Goal: Transaction & Acquisition: Purchase product/service

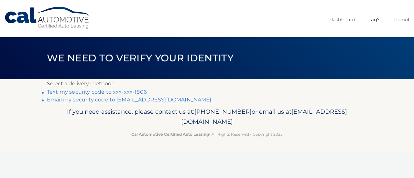
click at [129, 100] on link "Email my security code to [EMAIL_ADDRESS][DOMAIN_NAME]" at bounding box center [129, 100] width 165 height 6
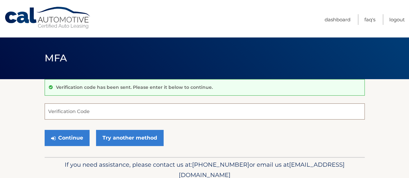
click at [84, 110] on input "Verification Code" at bounding box center [205, 111] width 320 height 16
paste input "090286"
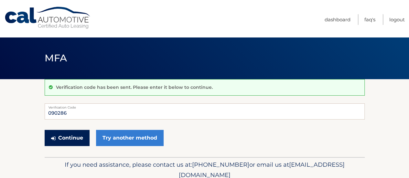
click at [77, 138] on button "Continue" at bounding box center [67, 138] width 45 height 16
click at [71, 136] on button "Continue" at bounding box center [67, 138] width 45 height 16
click at [61, 141] on button "Continue" at bounding box center [67, 138] width 45 height 16
click at [74, 113] on input "090286" at bounding box center [205, 111] width 320 height 16
click at [45, 130] on button "Continue" at bounding box center [67, 138] width 45 height 16
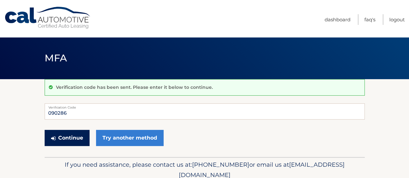
click at [52, 137] on icon "submit" at bounding box center [53, 138] width 5 height 5
click at [65, 140] on button "Continue" at bounding box center [67, 138] width 45 height 16
click at [67, 139] on button "Continue" at bounding box center [67, 138] width 45 height 16
click at [55, 139] on icon "submit" at bounding box center [53, 138] width 5 height 5
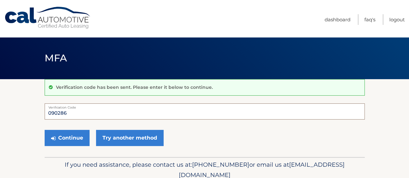
click at [45, 130] on button "Continue" at bounding box center [67, 138] width 45 height 16
drag, startPoint x: 69, startPoint y: 112, endPoint x: 28, endPoint y: 118, distance: 40.5
click at [28, 118] on section "Verification code has been sent. Please enter it below to continue. 090286 Veri…" at bounding box center [204, 118] width 409 height 78
type input "090286"
click at [60, 132] on button "Continue" at bounding box center [67, 138] width 45 height 16
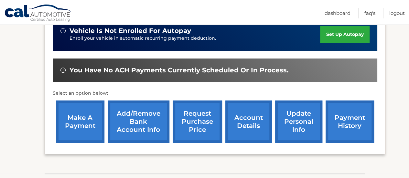
scroll to position [194, 0]
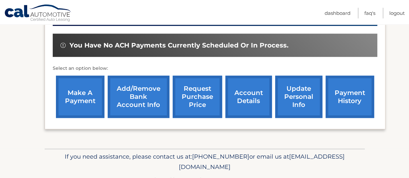
click at [81, 98] on link "make a payment" at bounding box center [80, 97] width 49 height 42
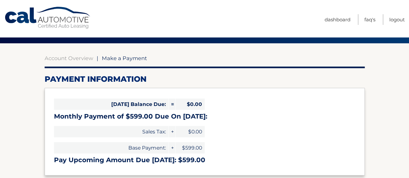
scroll to position [65, 0]
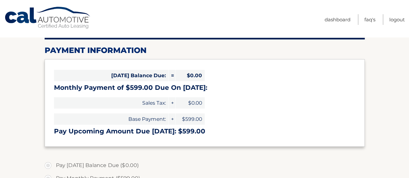
select select "NGMzZmFjMzEtMGRhMy00Y2ZlLWE2OWMtYzIwNWMzZGM2NDU3"
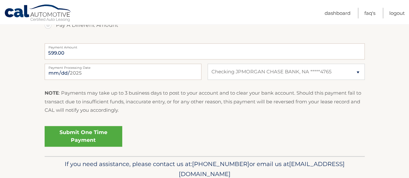
scroll to position [259, 0]
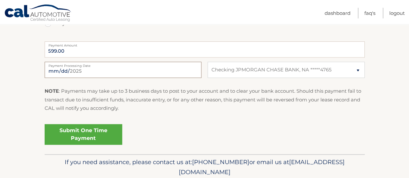
click at [95, 68] on input "2025-09-19" at bounding box center [123, 70] width 157 height 16
type input "2025-09-22"
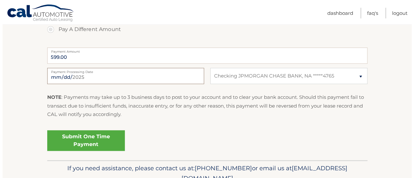
scroll to position [283, 0]
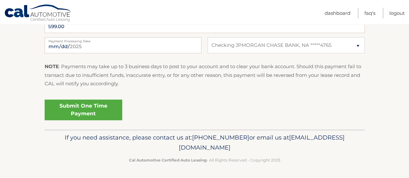
click at [98, 108] on link "Submit One Time Payment" at bounding box center [84, 110] width 78 height 21
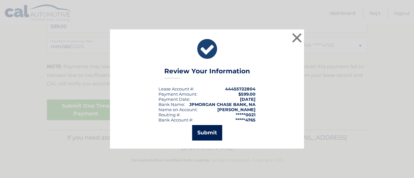
click at [204, 131] on button "Submit" at bounding box center [207, 133] width 30 height 16
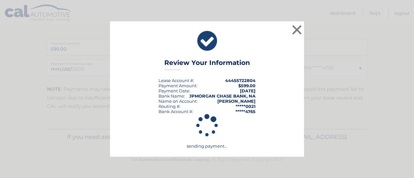
scroll to position [260, 0]
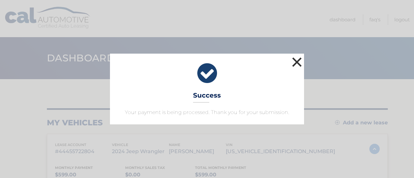
click at [300, 62] on button "×" at bounding box center [296, 62] width 13 height 13
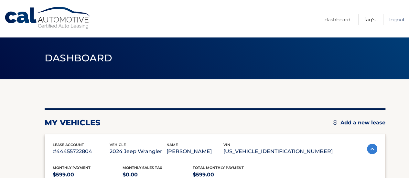
click at [395, 19] on link "Logout" at bounding box center [397, 19] width 16 height 11
